Goal: Information Seeking & Learning: Check status

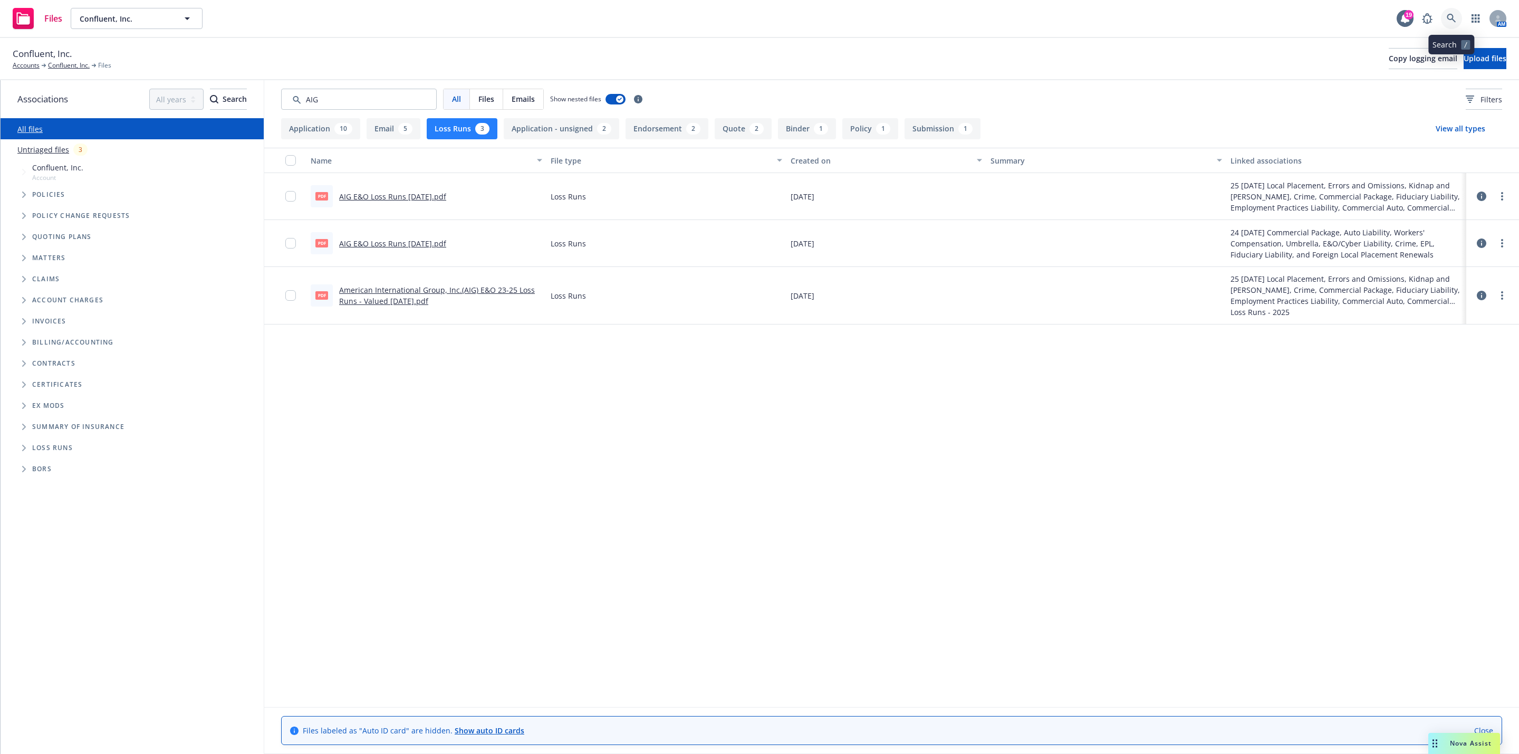
click at [1445, 19] on link at bounding box center [1451, 18] width 21 height 21
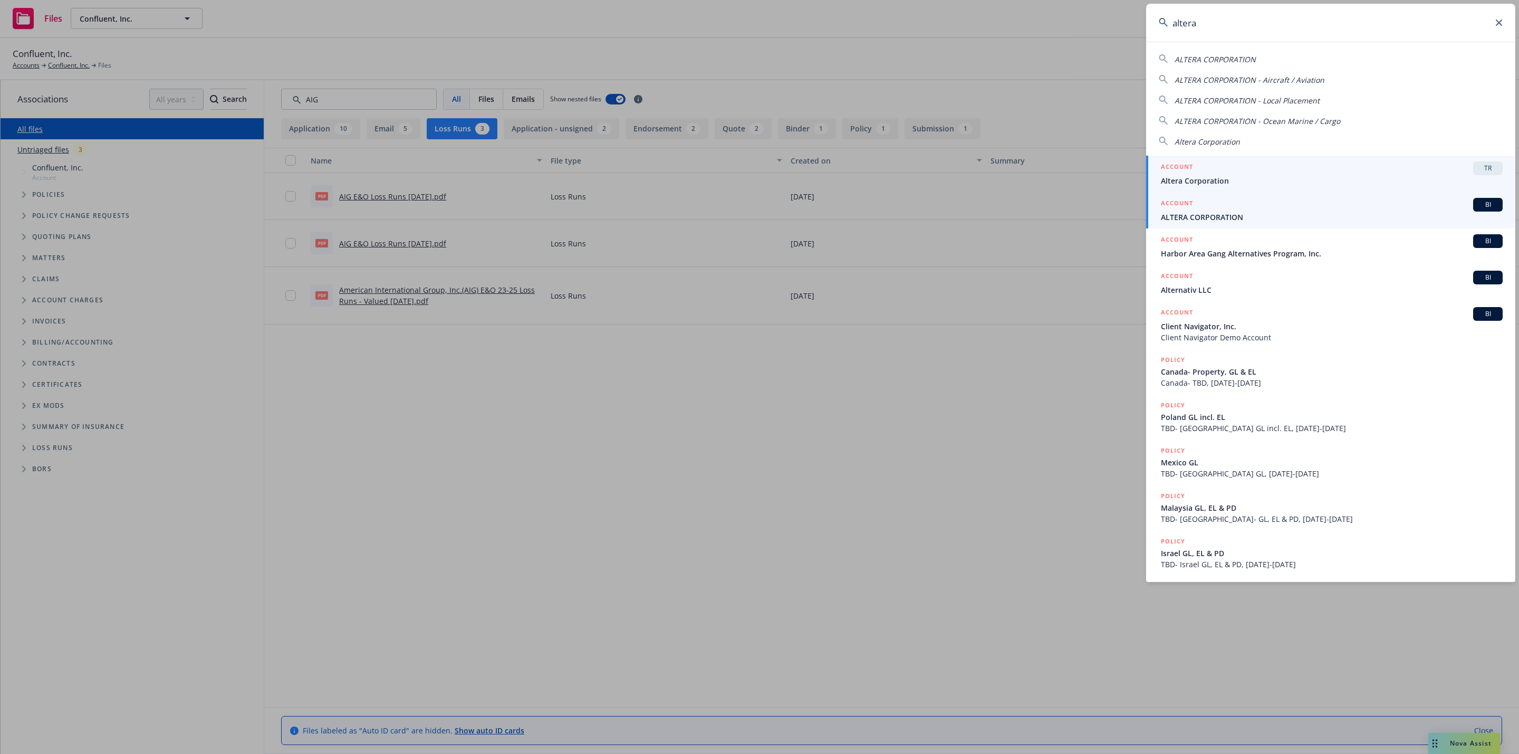
type input "altera"
click at [1309, 212] on span "ALTERA CORPORATION" at bounding box center [1332, 216] width 342 height 11
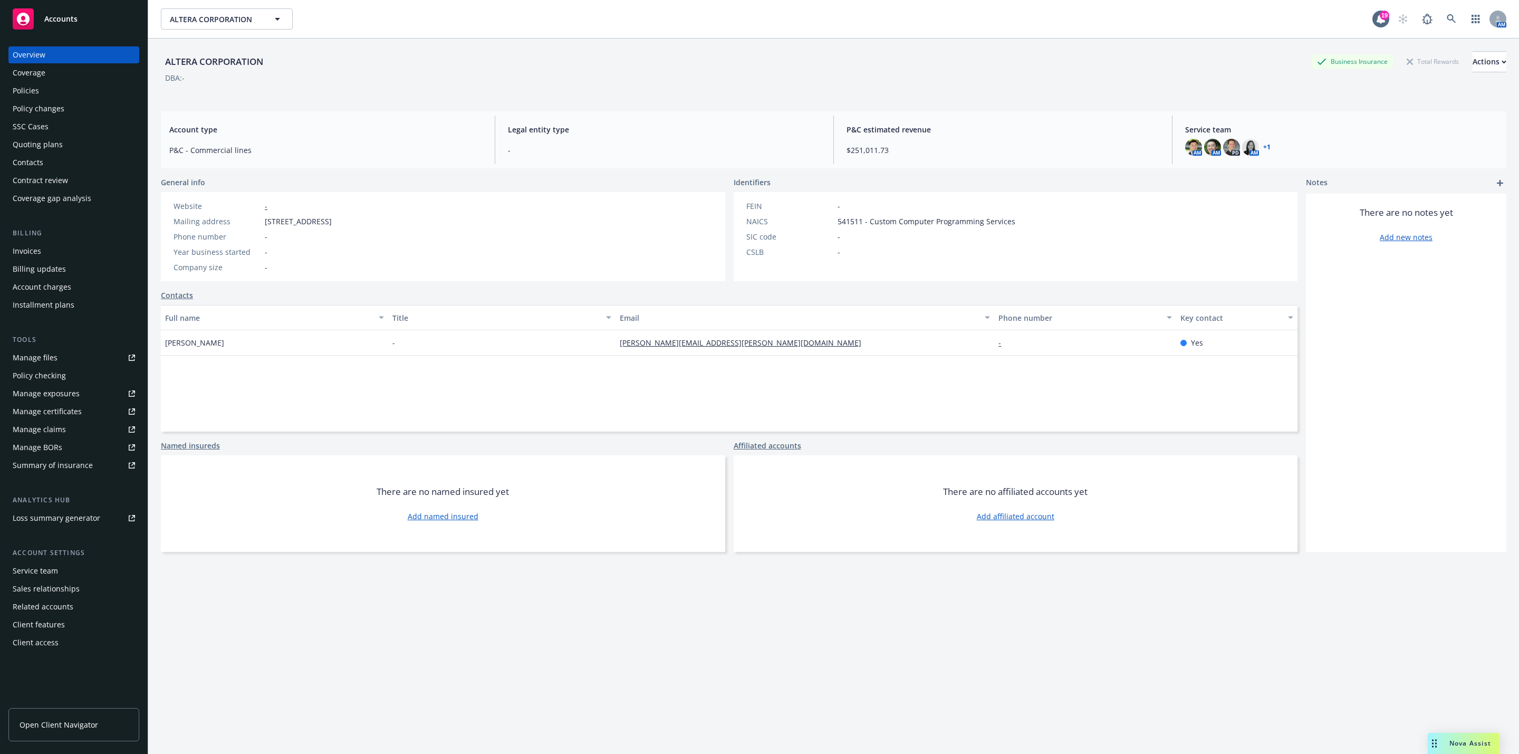
click at [59, 380] on div "Policy checking" at bounding box center [39, 375] width 53 height 17
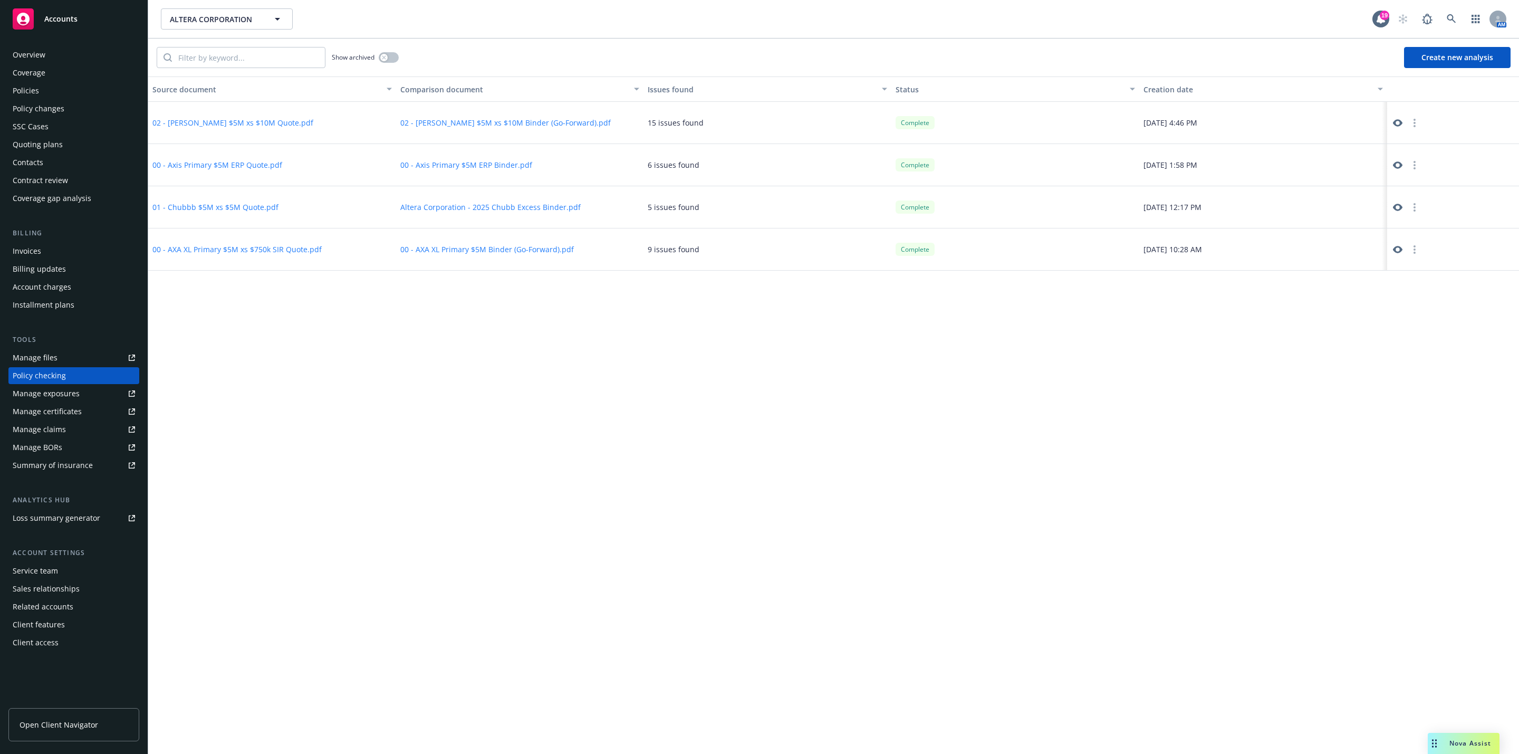
click at [1452, 64] on button "Create new analysis" at bounding box center [1457, 57] width 107 height 21
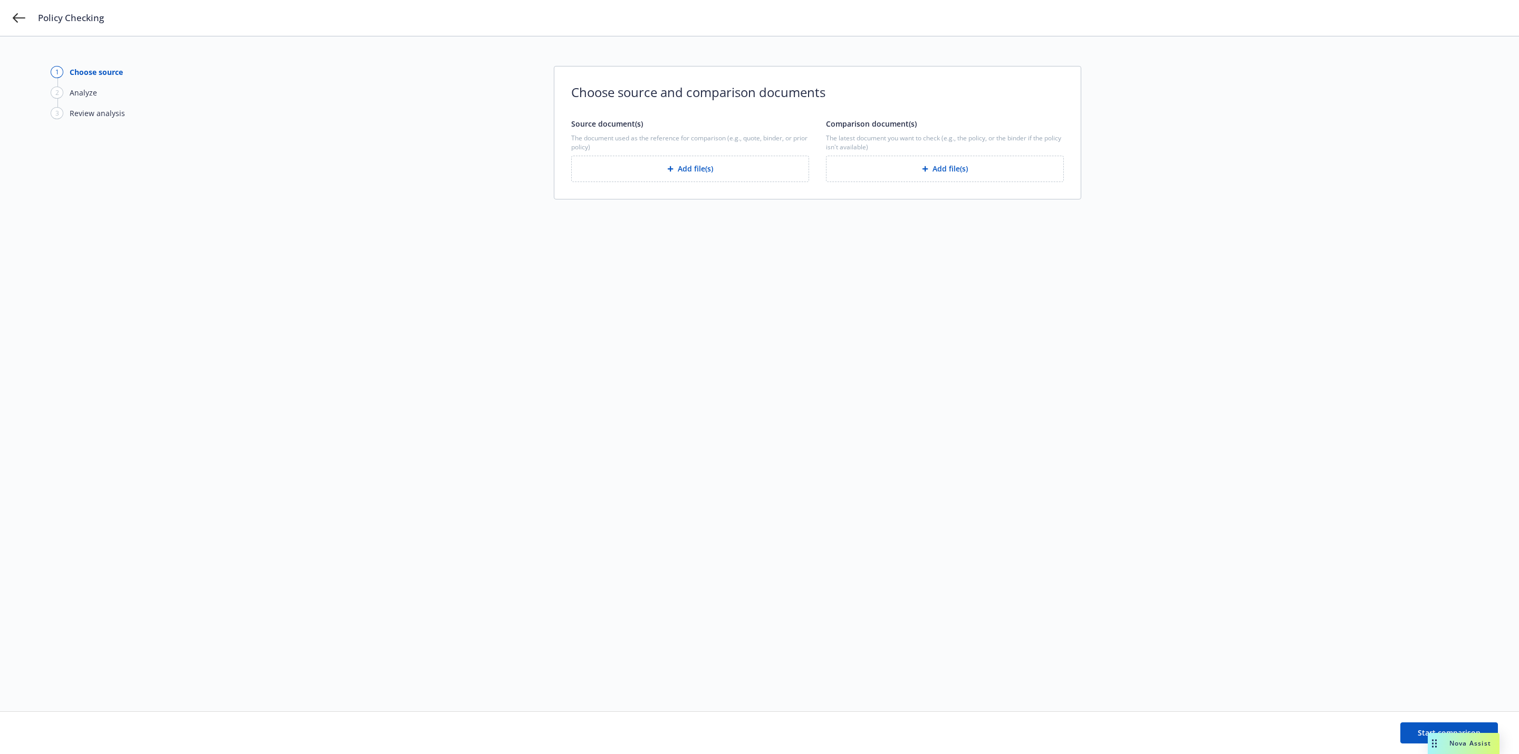
click at [1006, 173] on button "Add file(s)" at bounding box center [945, 169] width 238 height 26
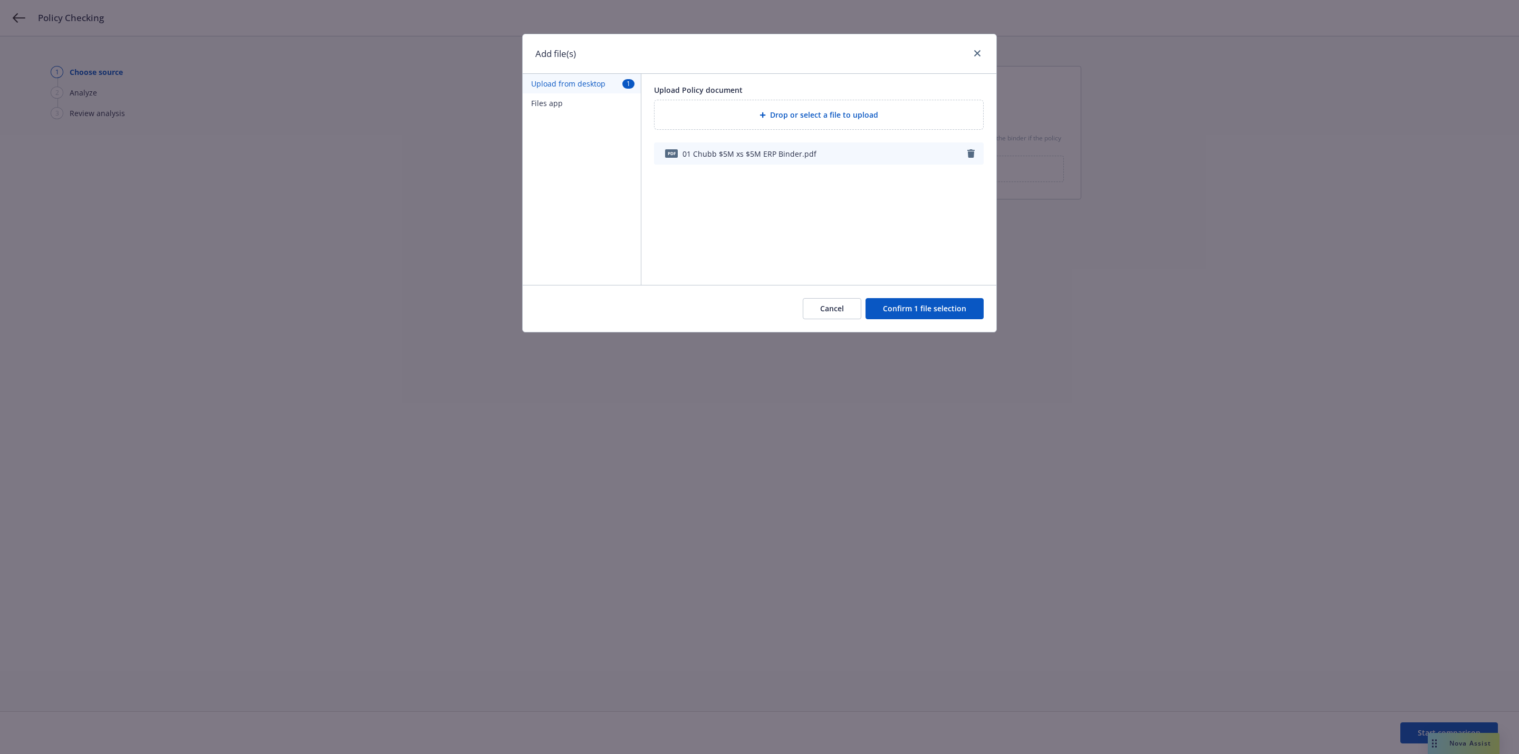
click at [929, 307] on button "Confirm 1 file selection" at bounding box center [924, 308] width 118 height 21
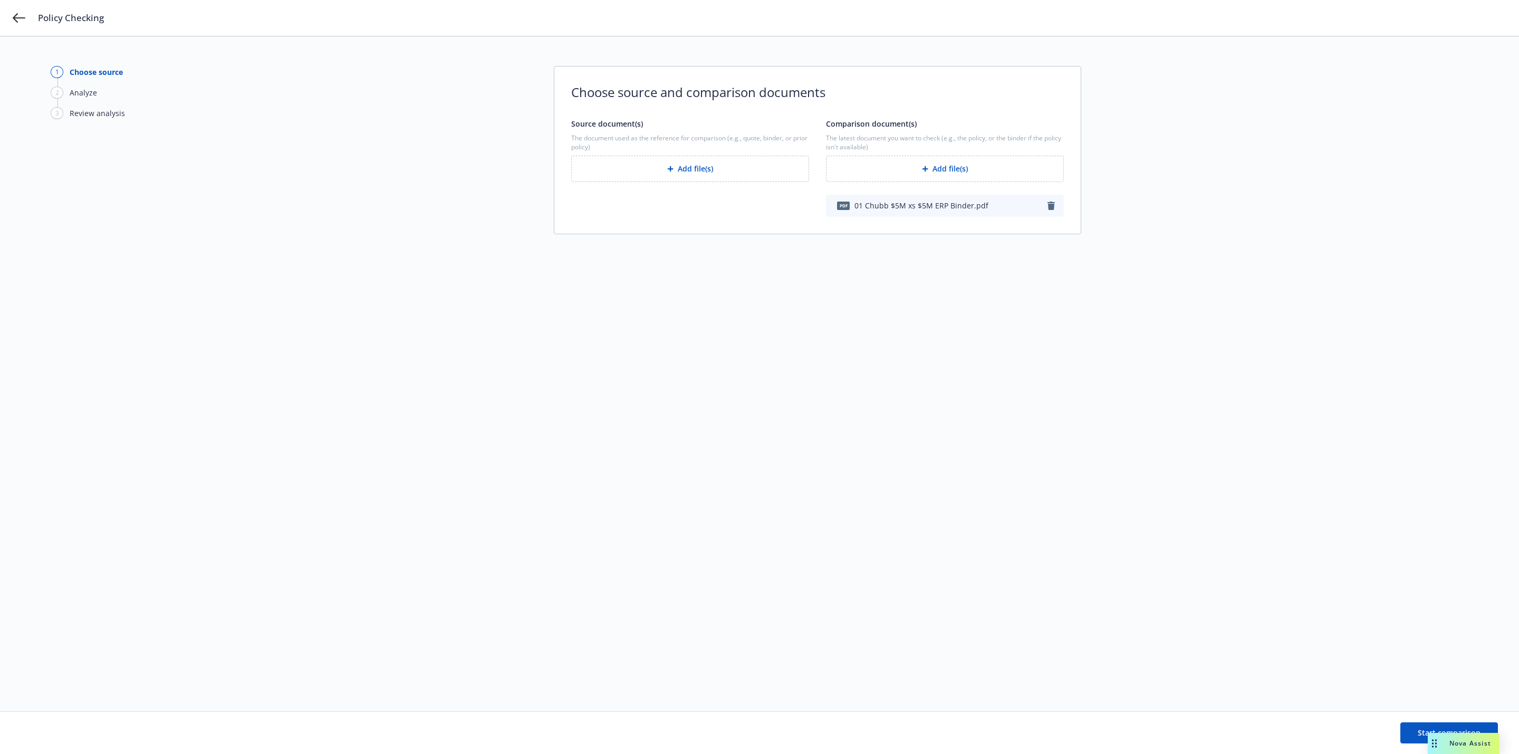
click at [687, 152] on div "The document used as the reference for comparison (e.g., quote, binder, or prio…" at bounding box center [690, 157] width 238 height 49
click at [673, 168] on icon "button" at bounding box center [670, 169] width 6 height 6
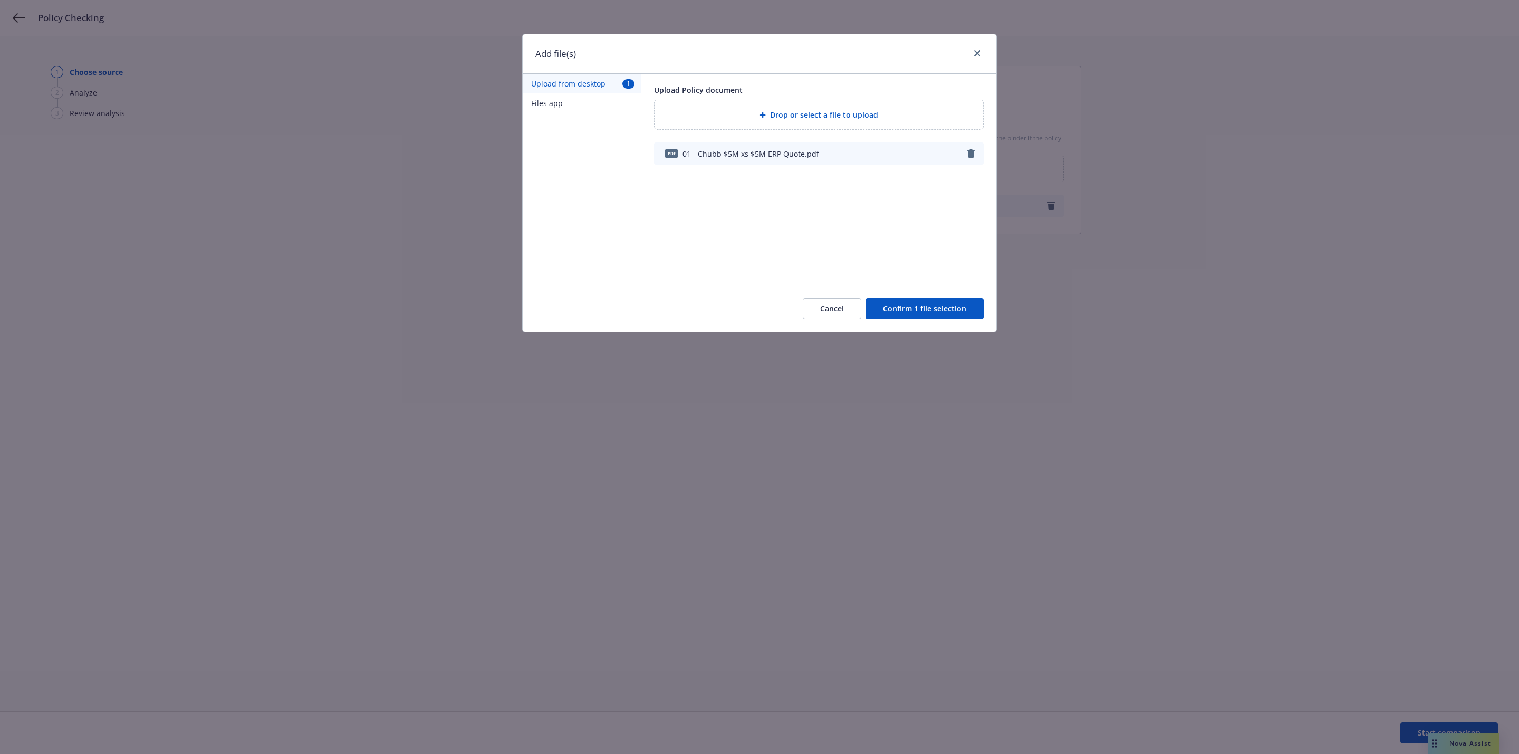
click at [935, 300] on button "Confirm 1 file selection" at bounding box center [924, 308] width 118 height 21
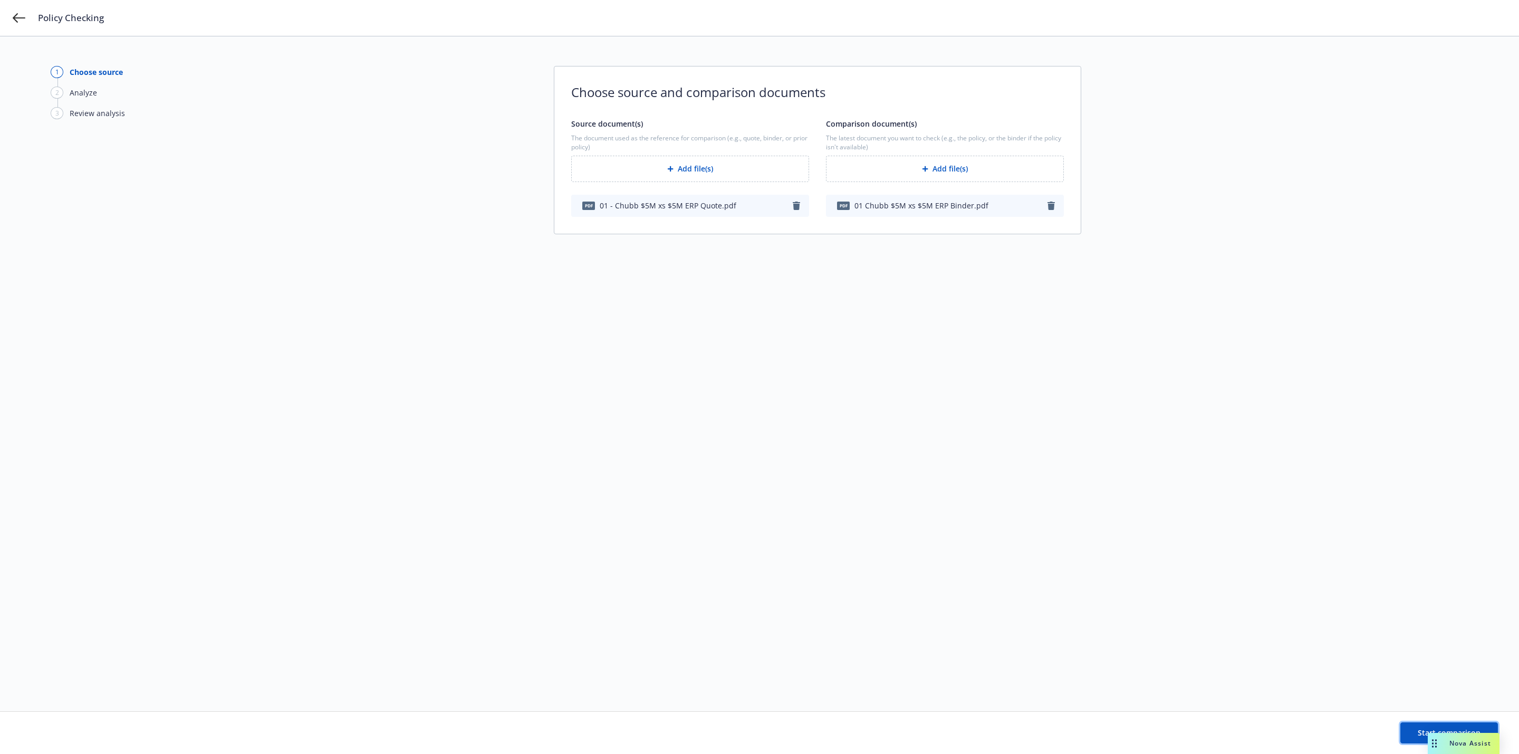
drag, startPoint x: 1416, startPoint y: 729, endPoint x: 1401, endPoint y: 721, distance: 17.7
click at [1416, 729] on button "Start comparison" at bounding box center [1449, 732] width 98 height 21
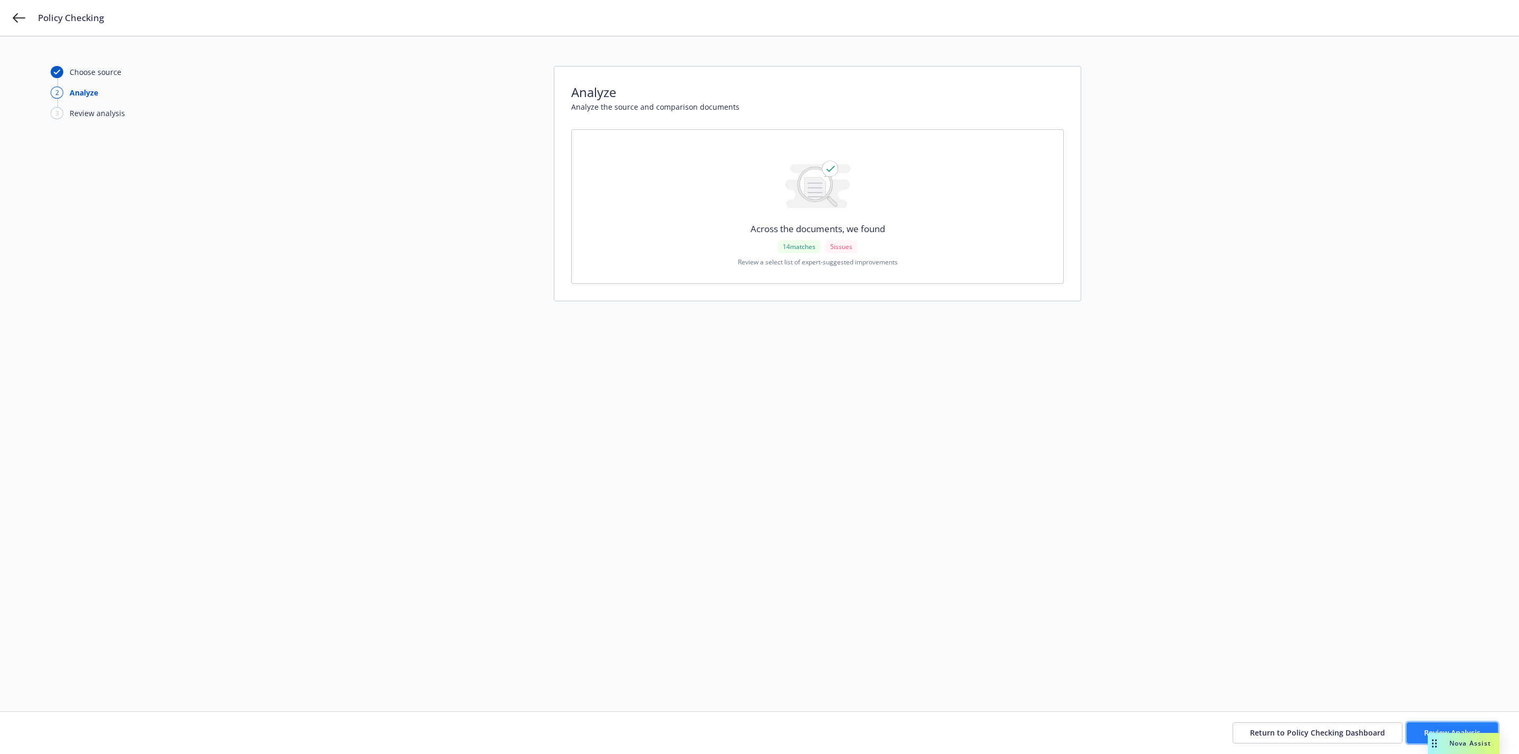
click at [1416, 727] on button "Review Analysis" at bounding box center [1451, 732] width 91 height 21
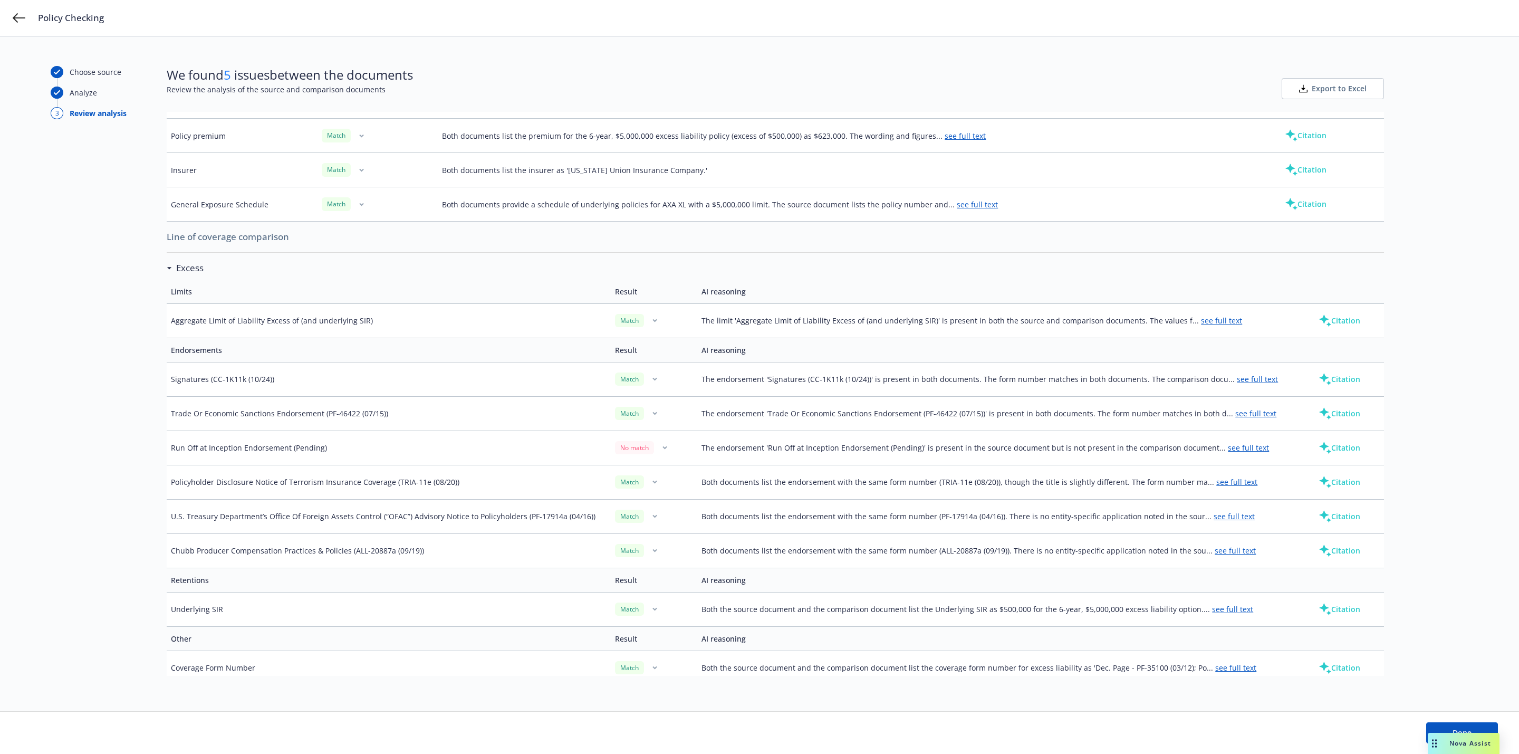
scroll to position [316, 0]
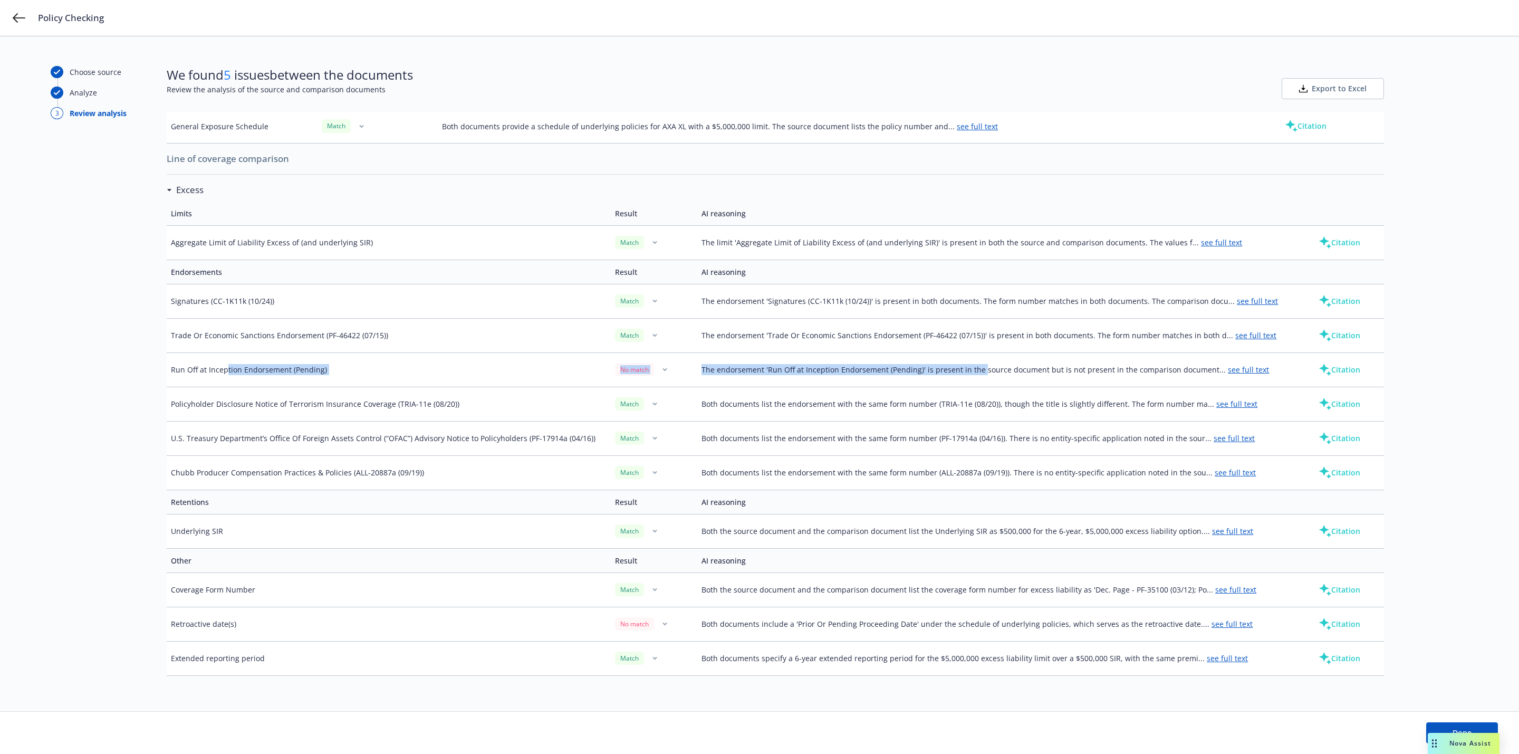
drag, startPoint x: 226, startPoint y: 374, endPoint x: 980, endPoint y: 371, distance: 753.6
click at [980, 371] on tr "Run Off at Inception Endorsement (Pending) No match The endorsement 'Run Off at…" at bounding box center [775, 369] width 1217 height 34
click at [980, 371] on td "The endorsement 'Run Off at Inception Endorsement (Pending)' is present in the …" at bounding box center [997, 369] width 600 height 34
click at [1211, 625] on link "see full text" at bounding box center [1231, 624] width 41 height 10
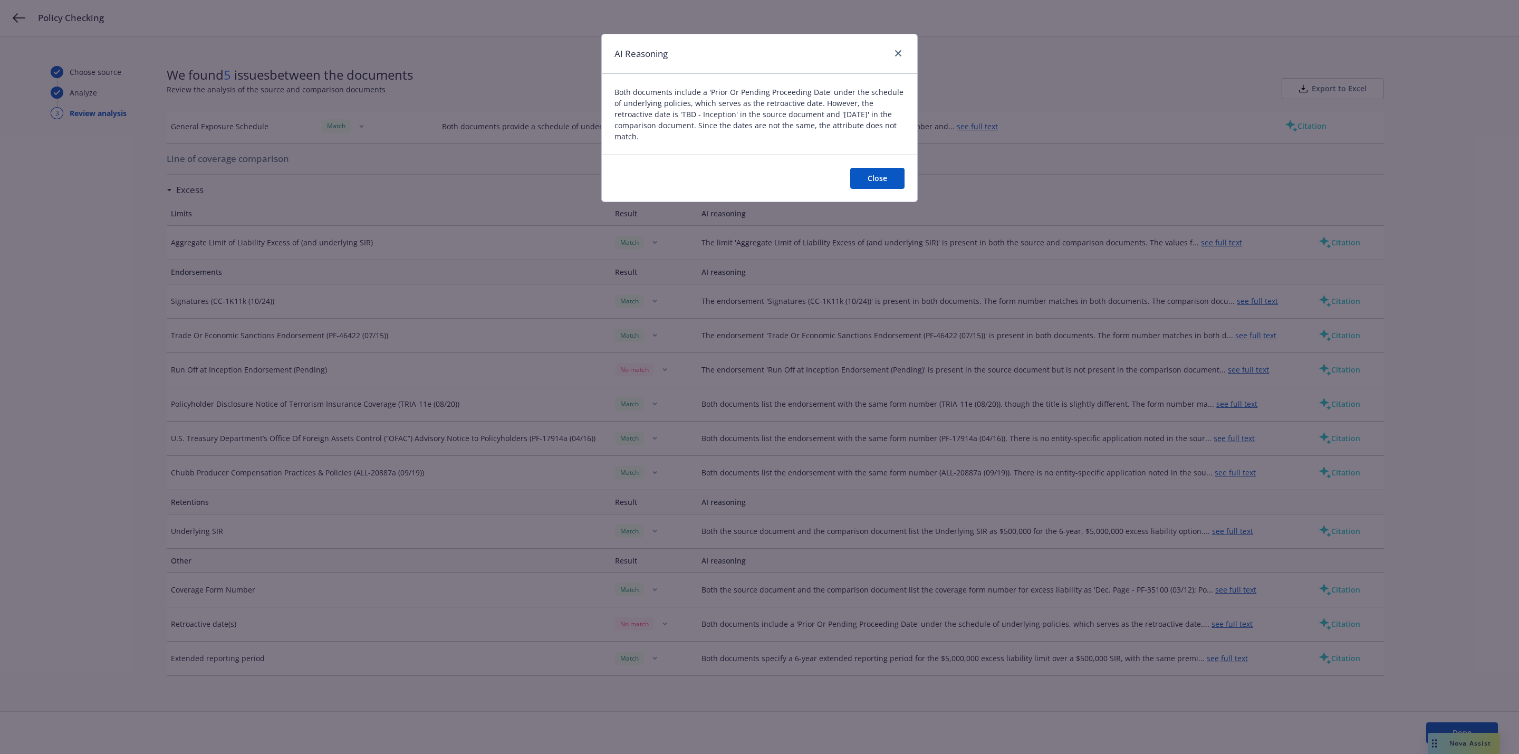
click at [909, 45] on div "AI Reasoning" at bounding box center [759, 54] width 315 height 40
click at [902, 55] on link "close" at bounding box center [898, 53] width 13 height 13
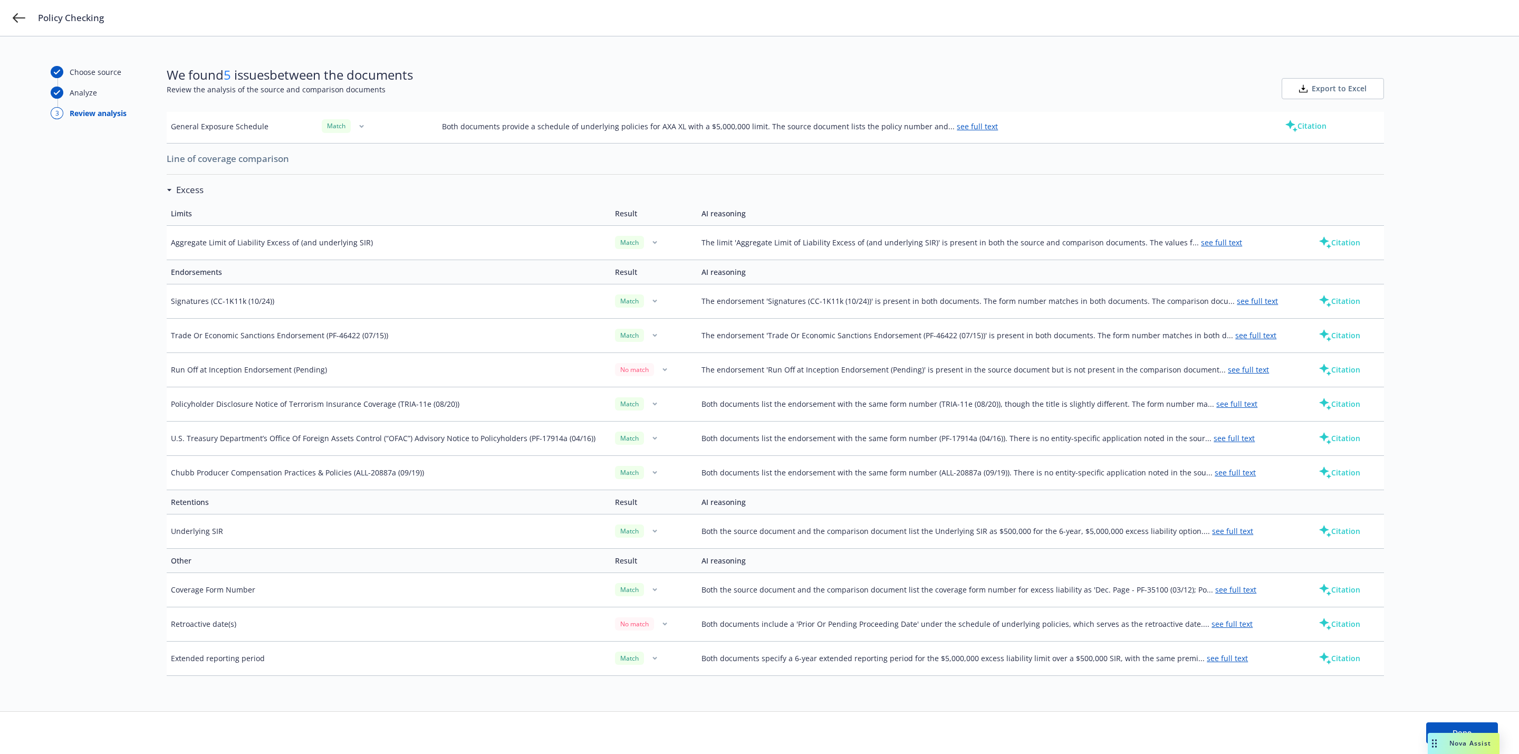
drag, startPoint x: 1211, startPoint y: 362, endPoint x: 1217, endPoint y: 366, distance: 6.9
click at [1228, 366] on link "see full text" at bounding box center [1248, 369] width 41 height 10
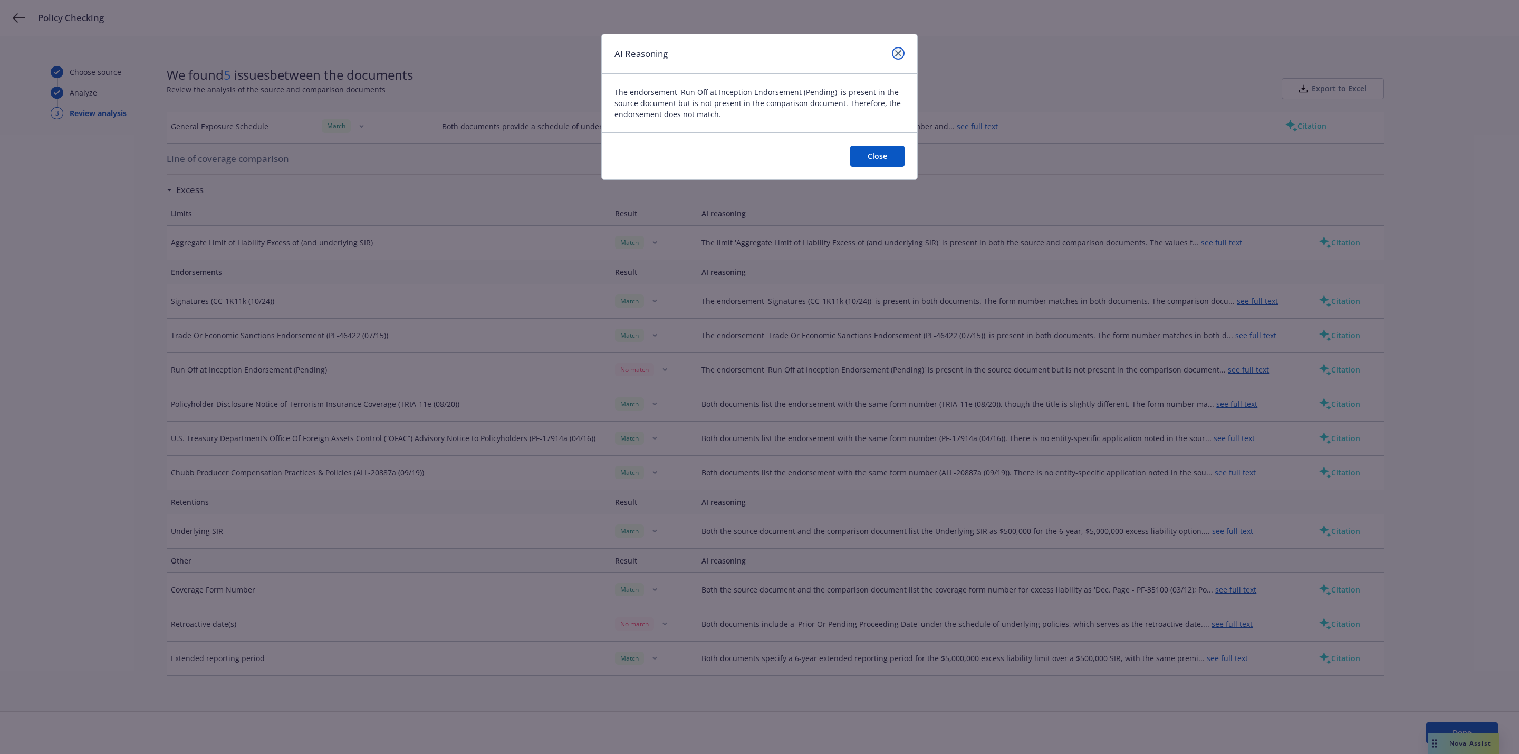
click at [897, 52] on icon "close" at bounding box center [898, 53] width 6 height 6
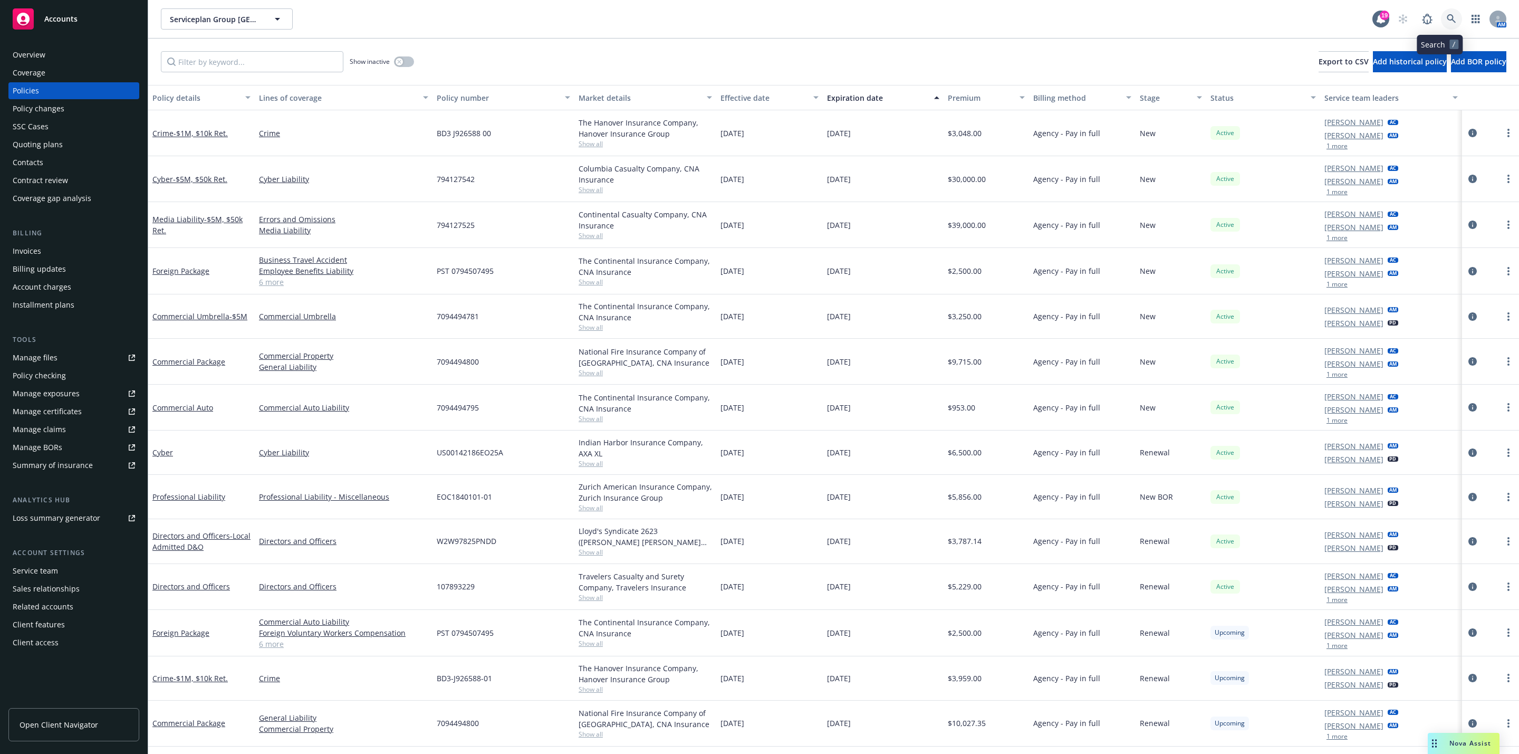
click at [1447, 18] on icon at bounding box center [1451, 18] width 9 height 9
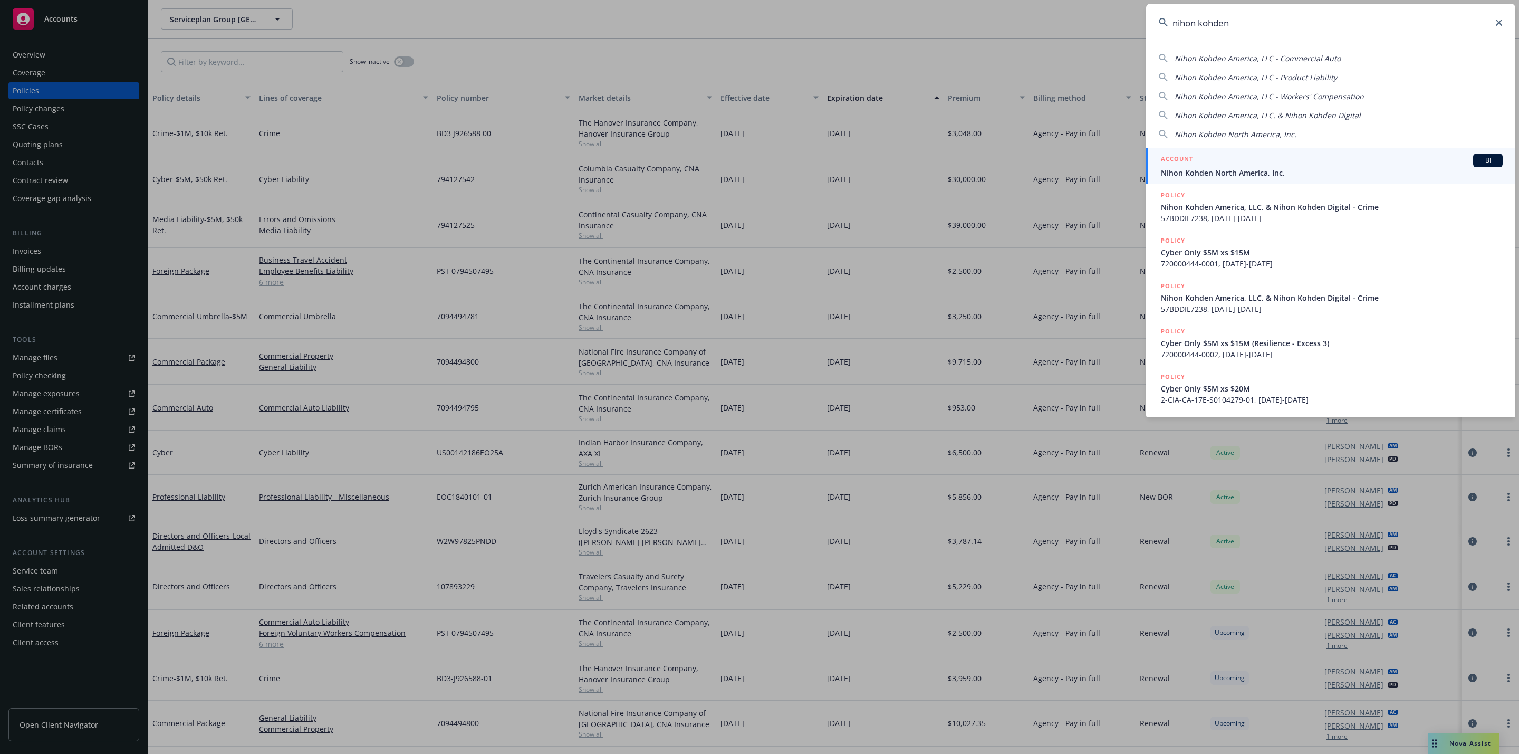
type input "nihon kohden"
click at [1351, 162] on div "ACCOUNT BI" at bounding box center [1332, 160] width 342 height 14
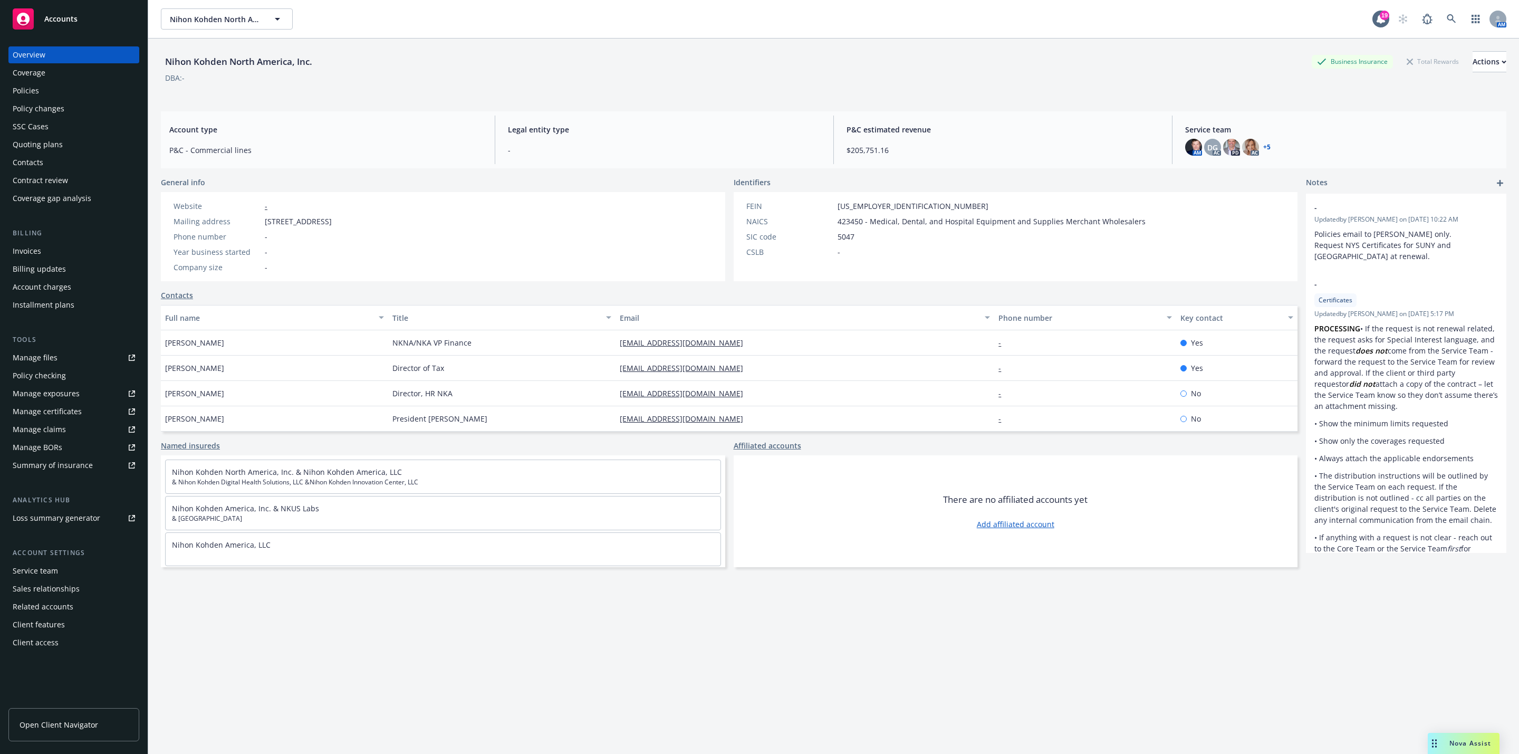
click at [54, 84] on div "Policies" at bounding box center [74, 90] width 122 height 17
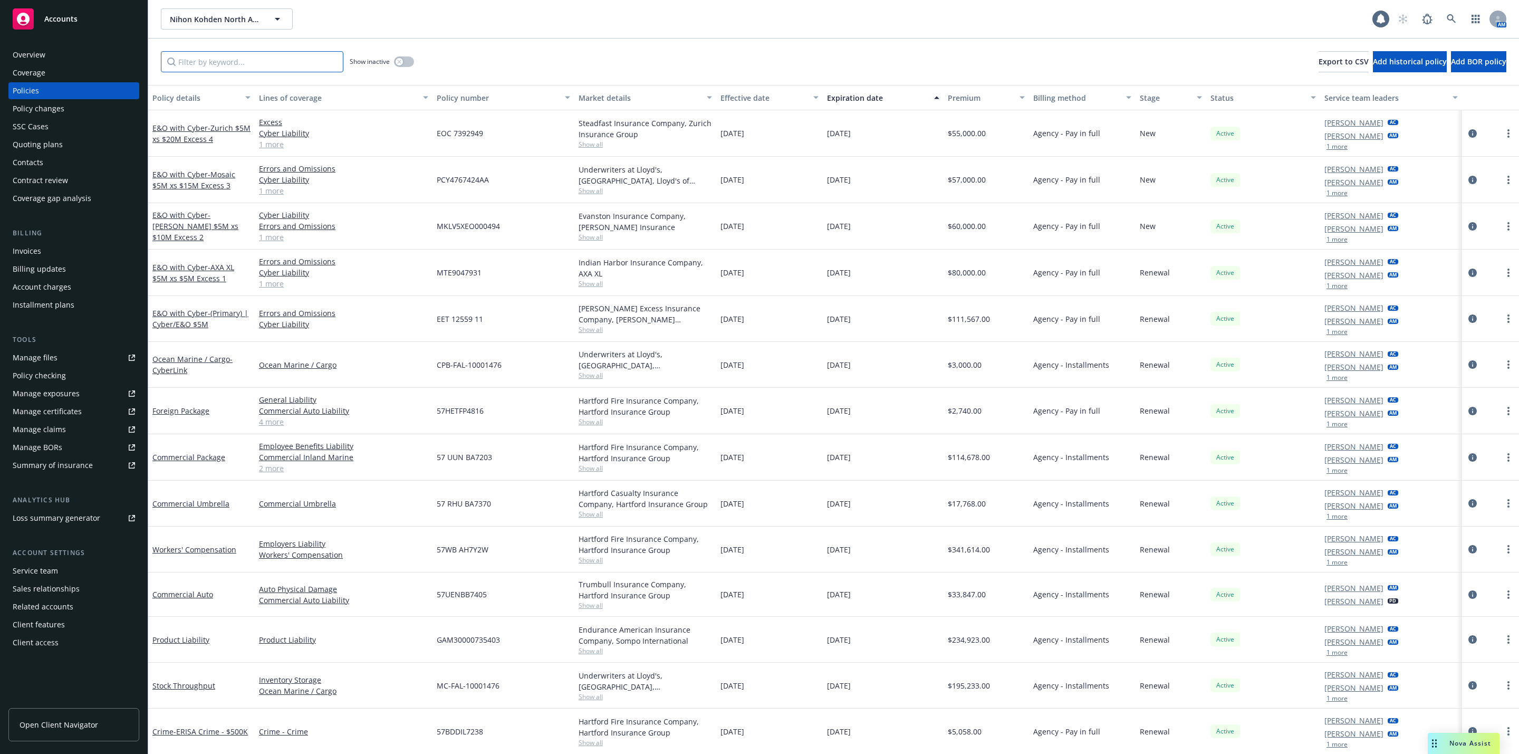
click at [214, 56] on input "Filter by keyword..." at bounding box center [252, 61] width 182 height 21
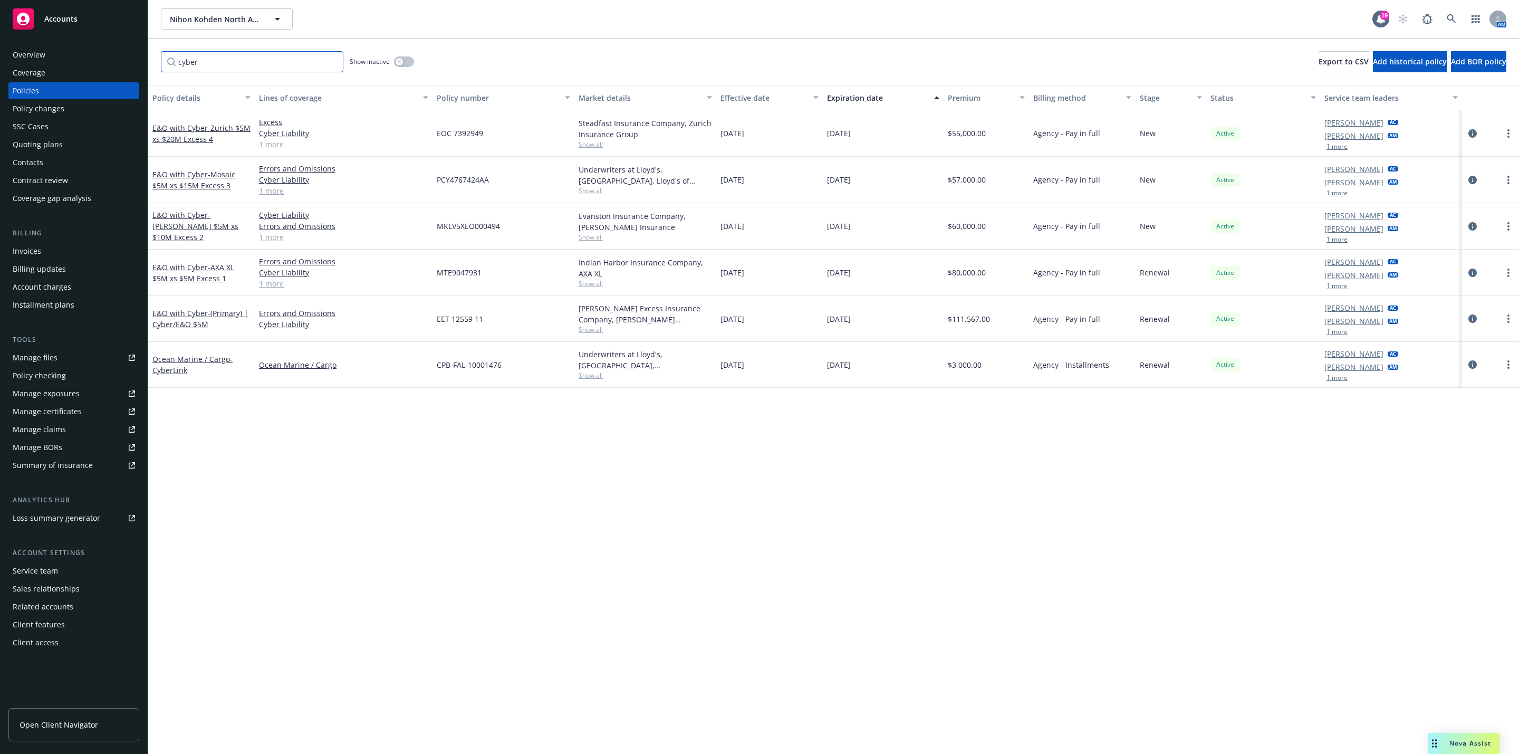
type input "cyber"
click at [969, 98] on div "Premium" at bounding box center [980, 97] width 65 height 11
click at [971, 97] on div "Premium" at bounding box center [980, 97] width 65 height 11
click at [27, 363] on div "Manage files" at bounding box center [35, 357] width 45 height 17
click at [714, 486] on div "Policy details Lines of coverage Policy number Market details Effective date Ex…" at bounding box center [833, 419] width 1371 height 669
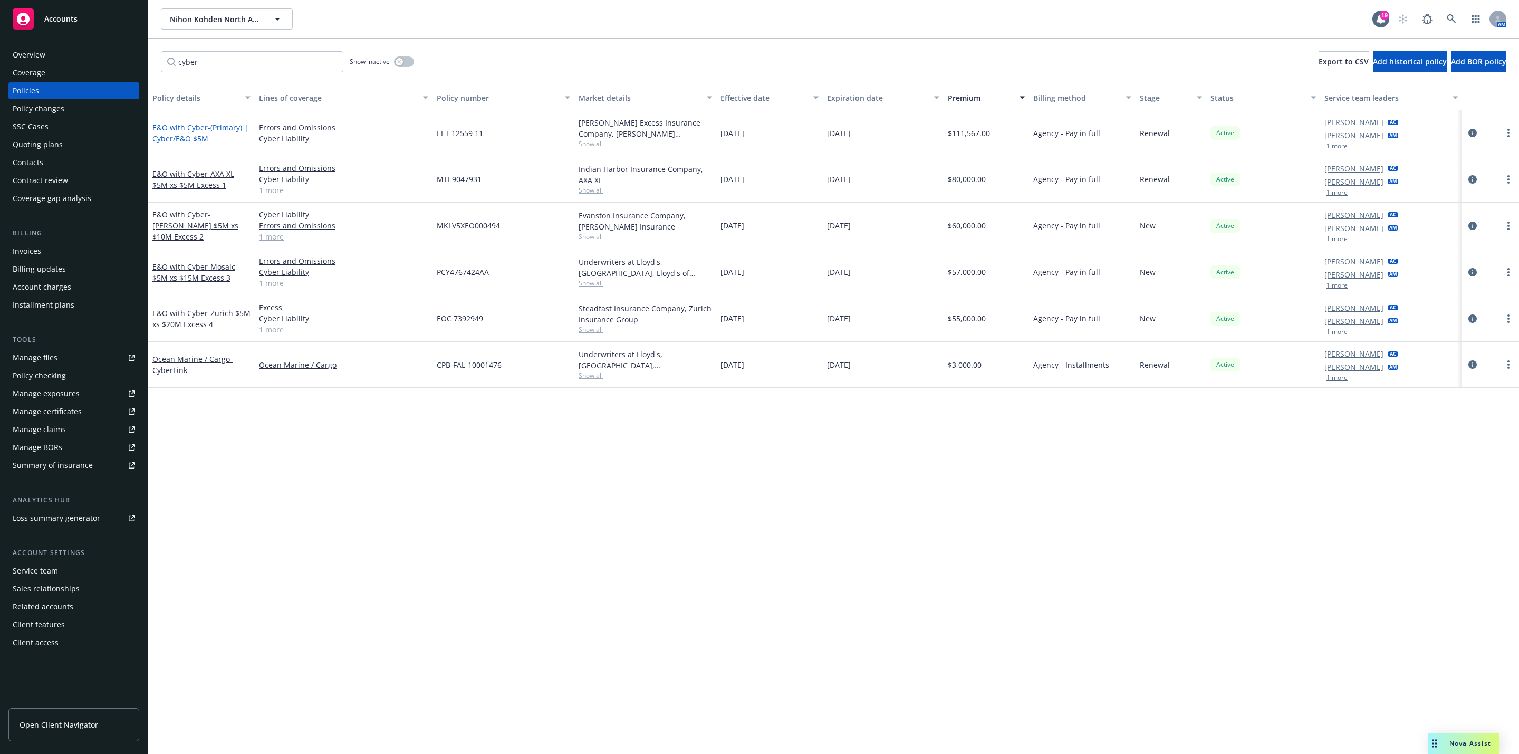
click at [209, 128] on span "- (Primary) | Cyber/E&O $5M" at bounding box center [200, 132] width 96 height 21
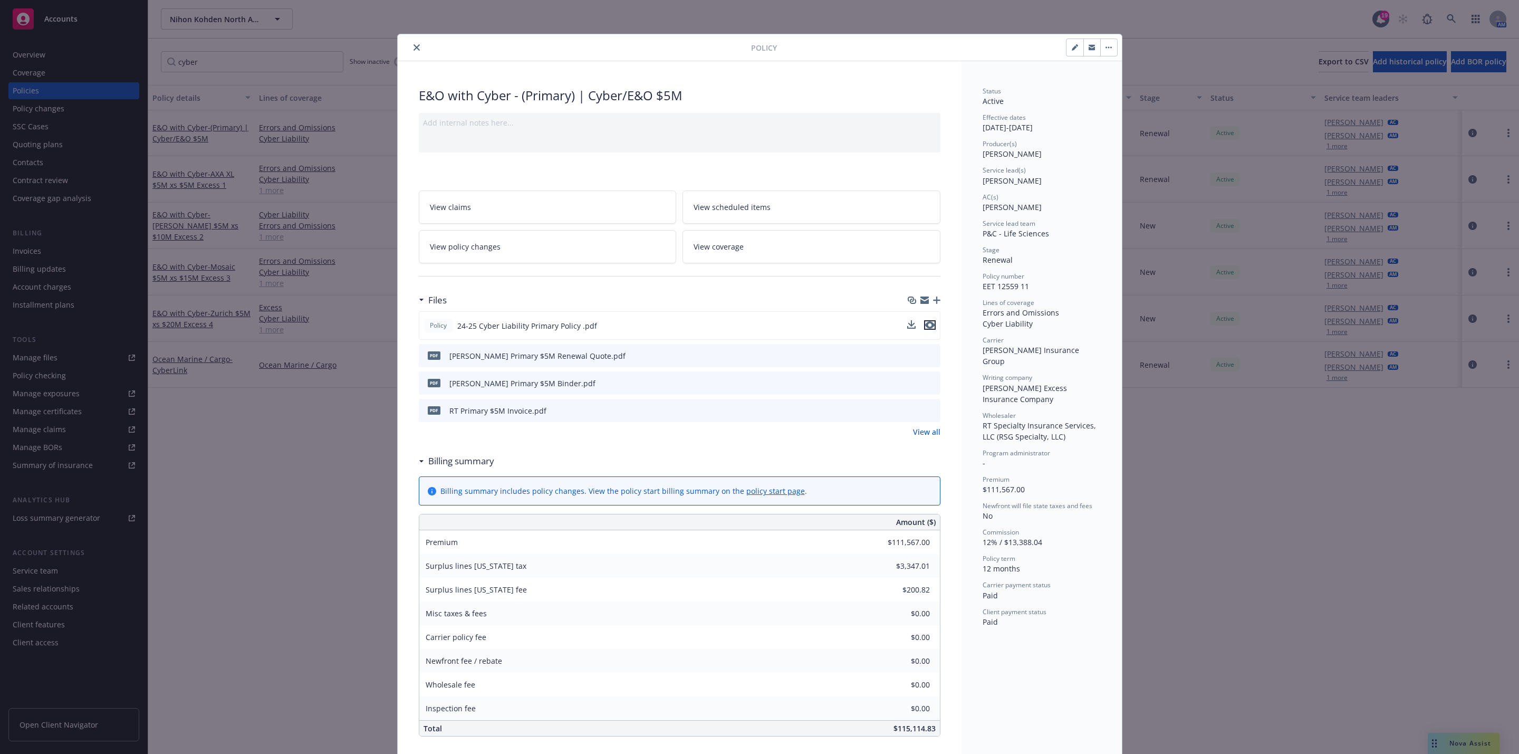
click at [924, 322] on button "preview file" at bounding box center [930, 324] width 12 height 9
click at [410, 46] on button "close" at bounding box center [416, 47] width 13 height 13
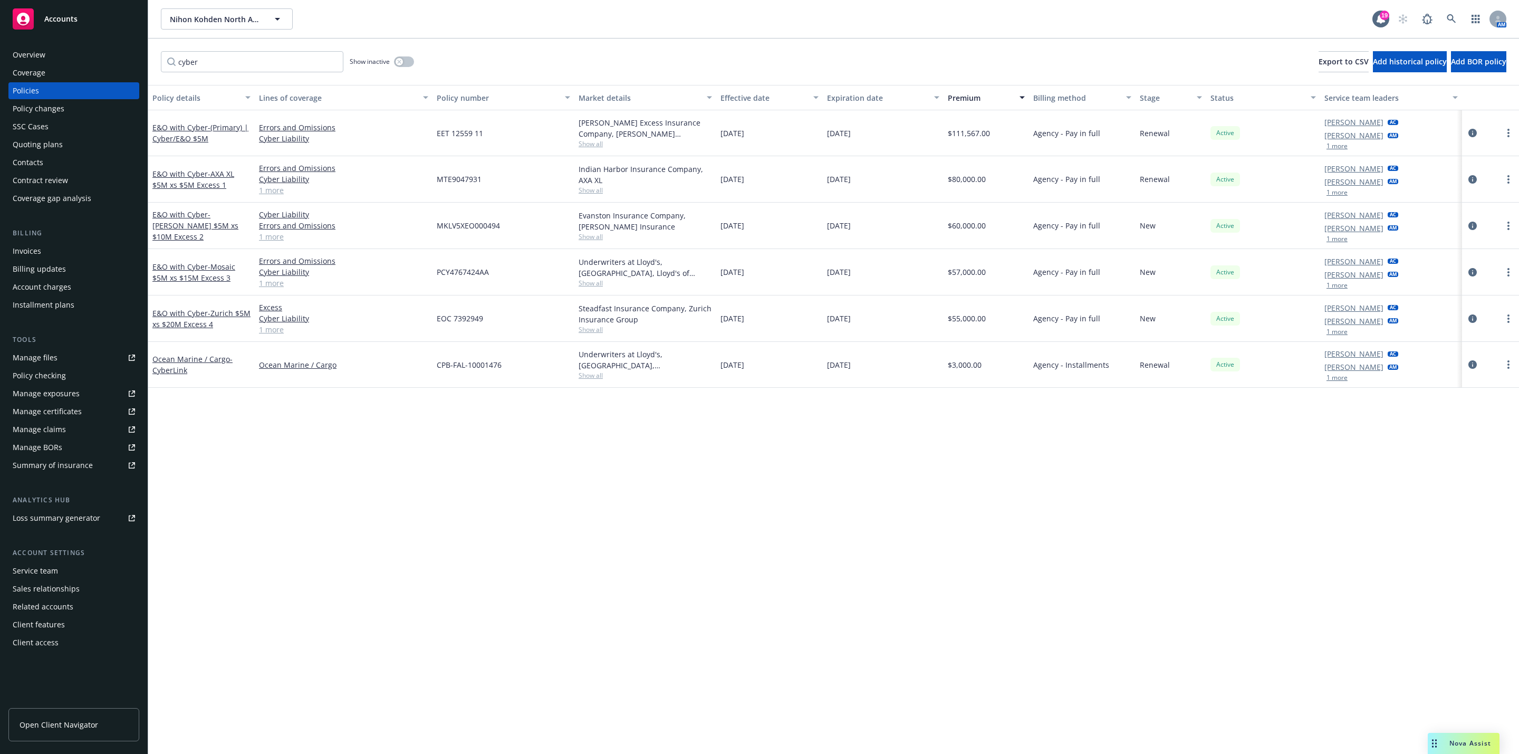
click at [43, 148] on div "Quoting plans" at bounding box center [38, 144] width 50 height 17
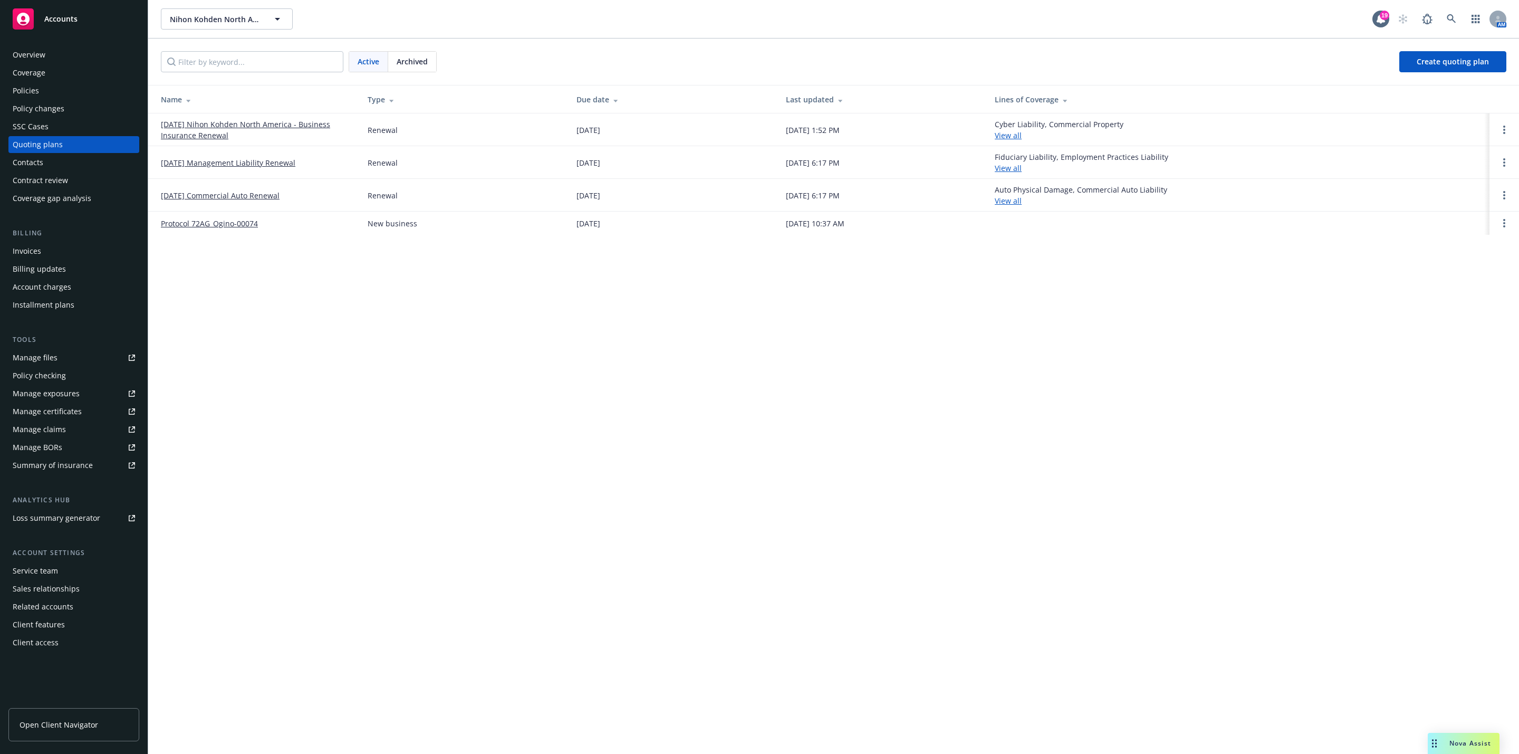
click at [243, 122] on link "11/01/25 Nihon Kohden North America - Business Insurance Renewal" at bounding box center [256, 130] width 190 height 22
